Goal: Find specific page/section: Find specific page/section

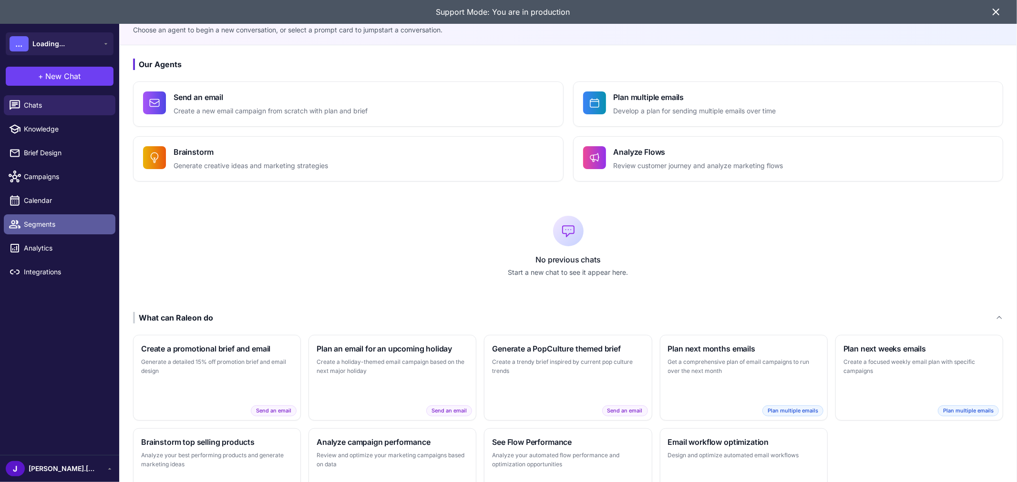
click at [65, 226] on span "Segments" at bounding box center [66, 224] width 84 height 10
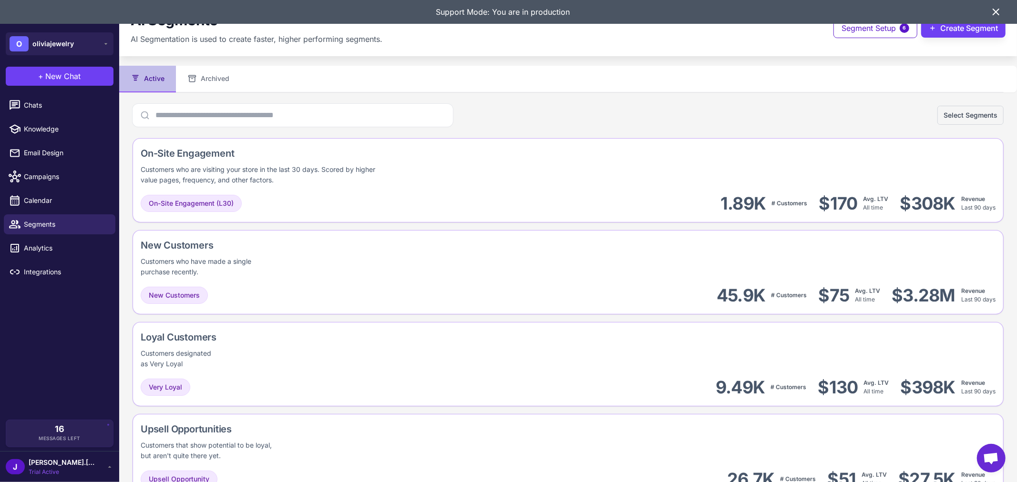
click at [994, 10] on icon at bounding box center [996, 12] width 6 height 6
